Goal: Find specific page/section: Find specific page/section

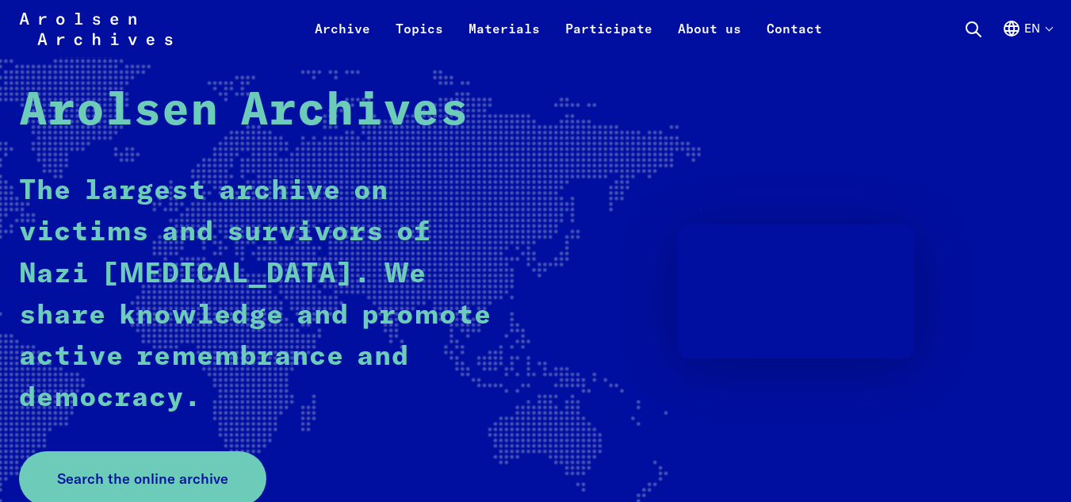
scroll to position [116, 0]
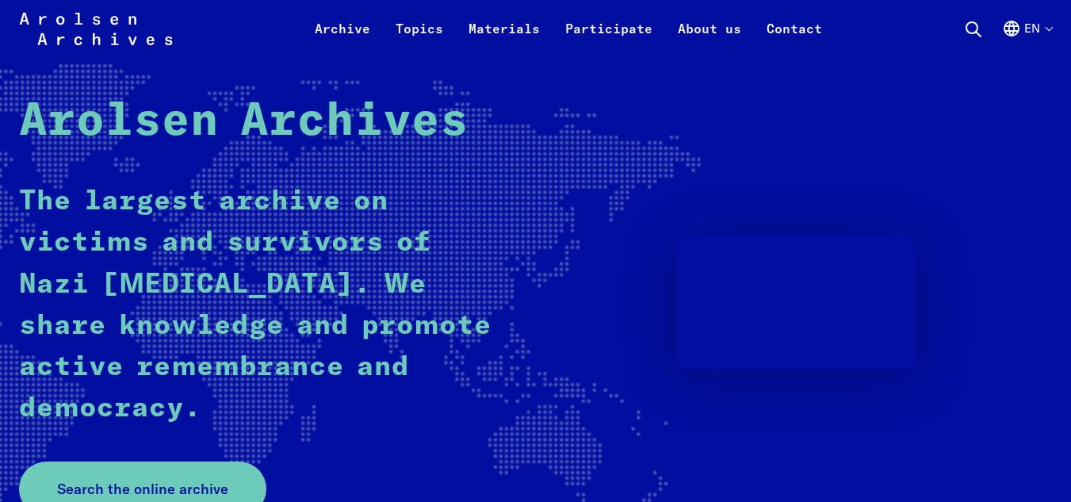
click at [1052, 31] on div "Arolsen Archives - International Center on Nazi Persecution | Return to home pa…" at bounding box center [535, 28] width 1071 height 57
click at [1044, 30] on button "en" at bounding box center [1027, 38] width 50 height 38
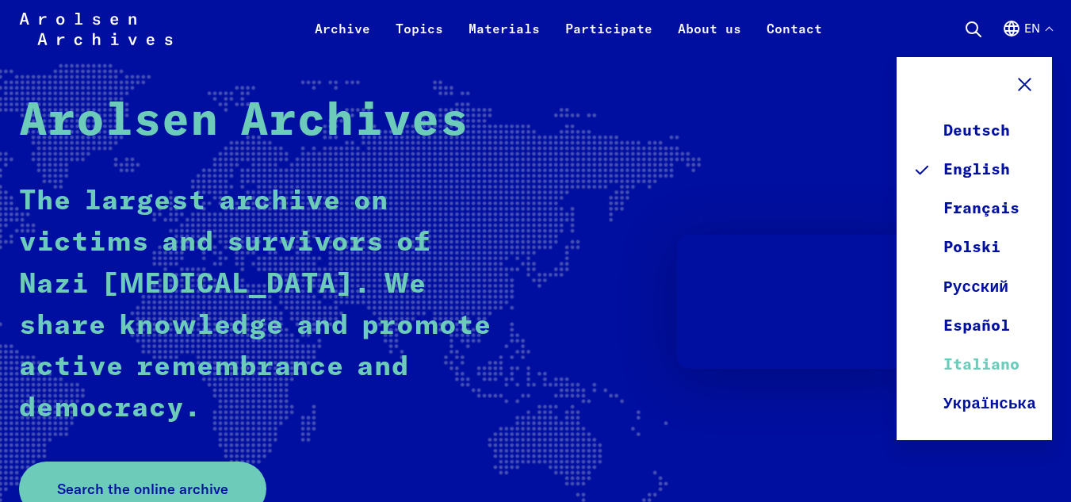
click at [991, 365] on link "Italiano" at bounding box center [974, 365] width 124 height 39
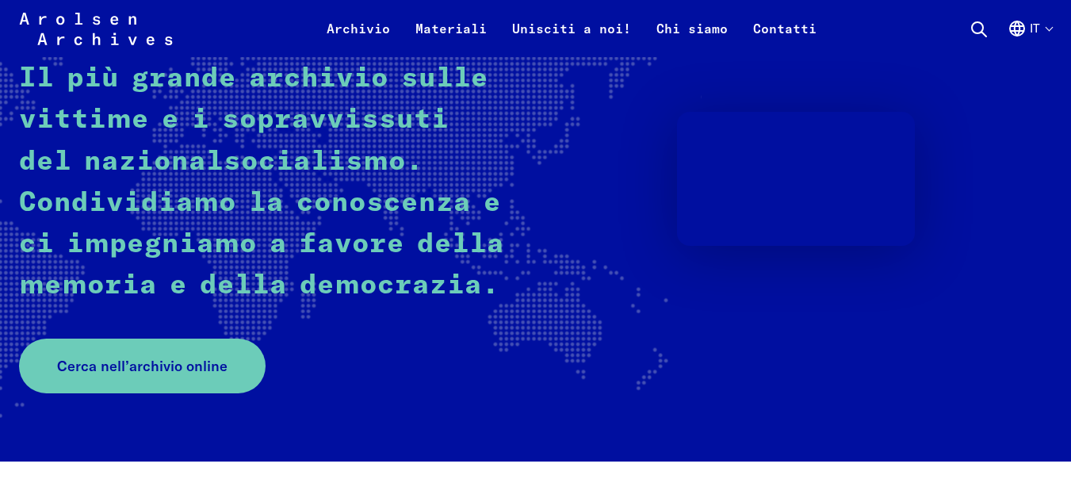
scroll to position [338, 0]
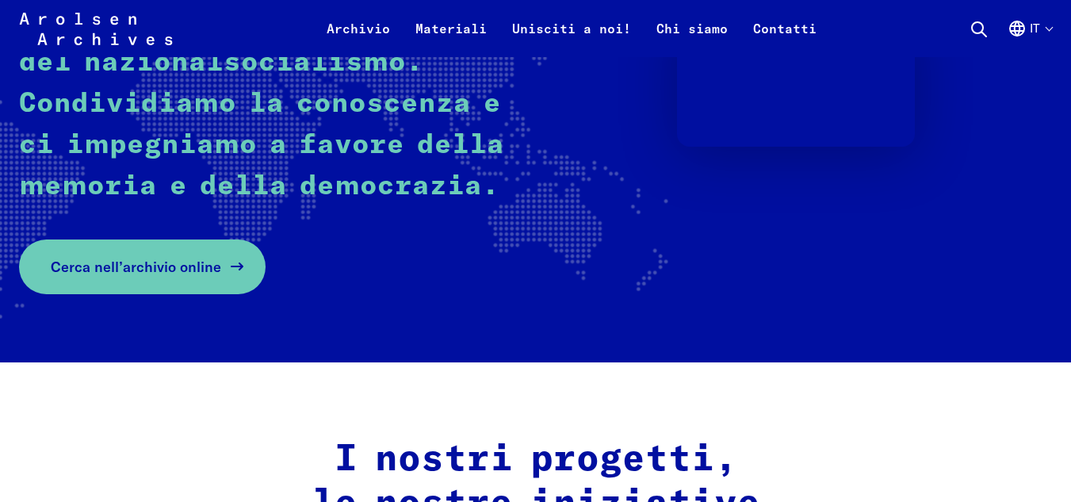
click at [148, 272] on span "Cerca nell’archivio online" at bounding box center [136, 266] width 170 height 21
